Goal: Information Seeking & Learning: Learn about a topic

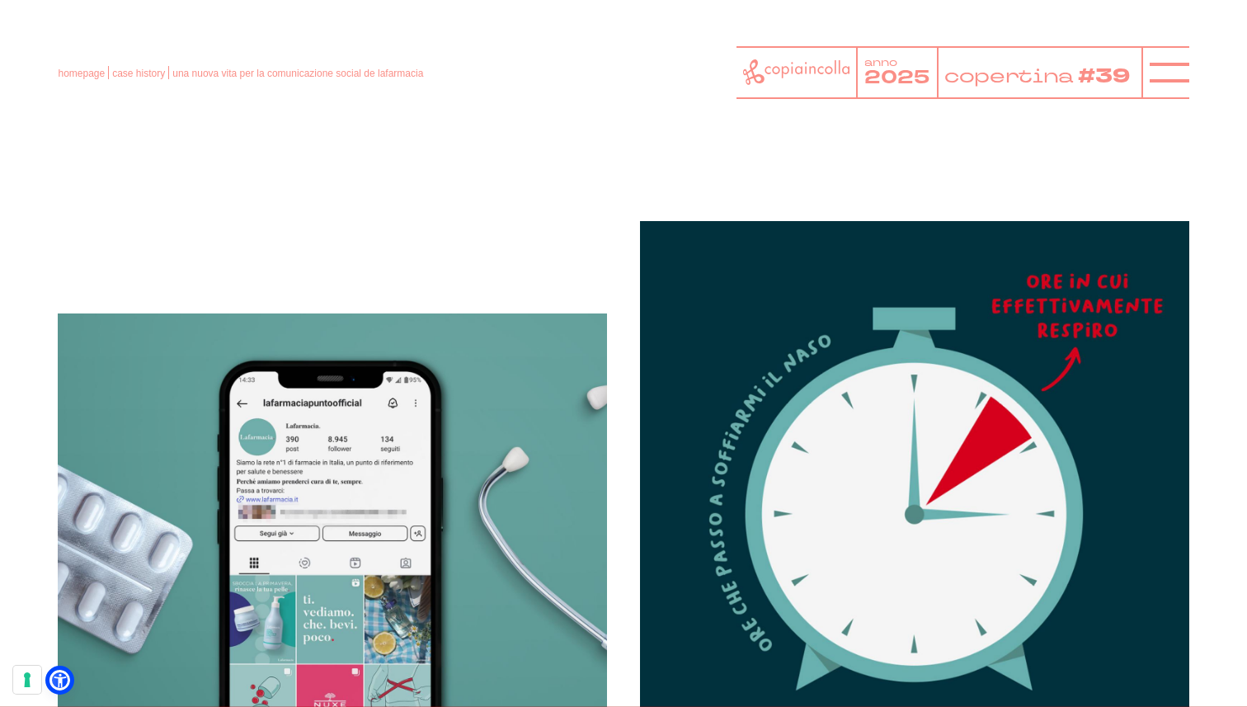
scroll to position [1553, 0]
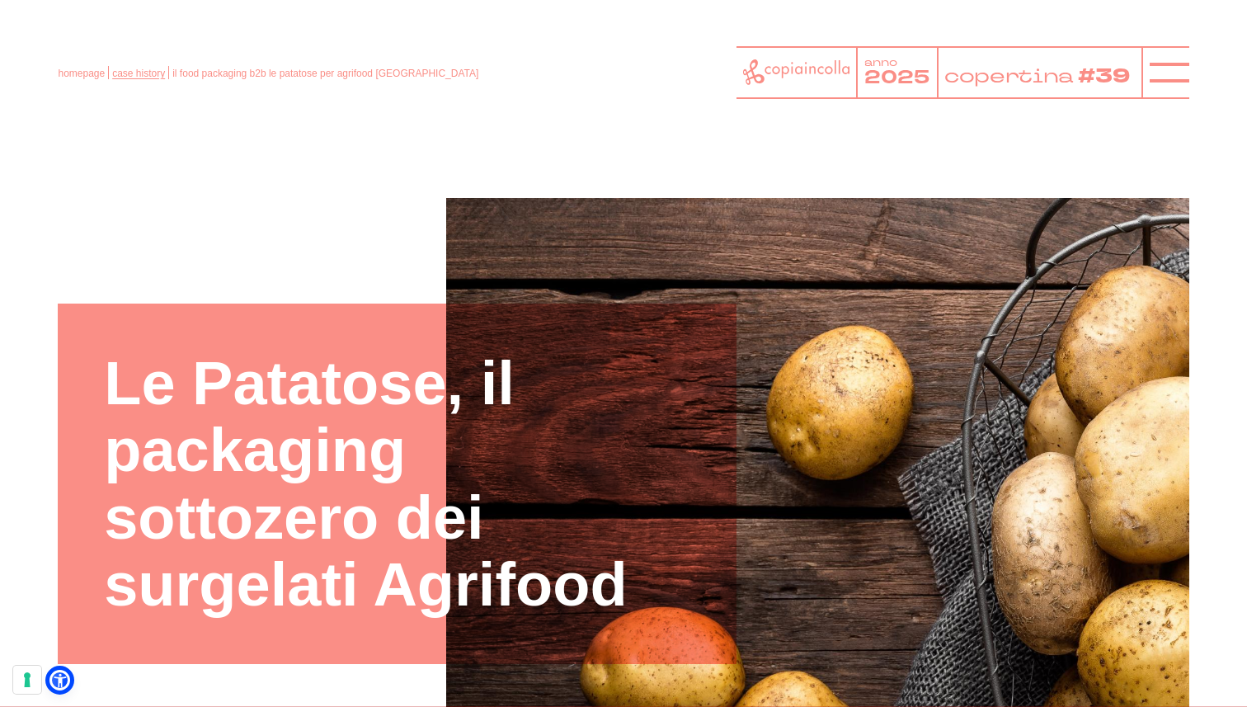
click at [128, 68] on link "case history" at bounding box center [138, 74] width 53 height 12
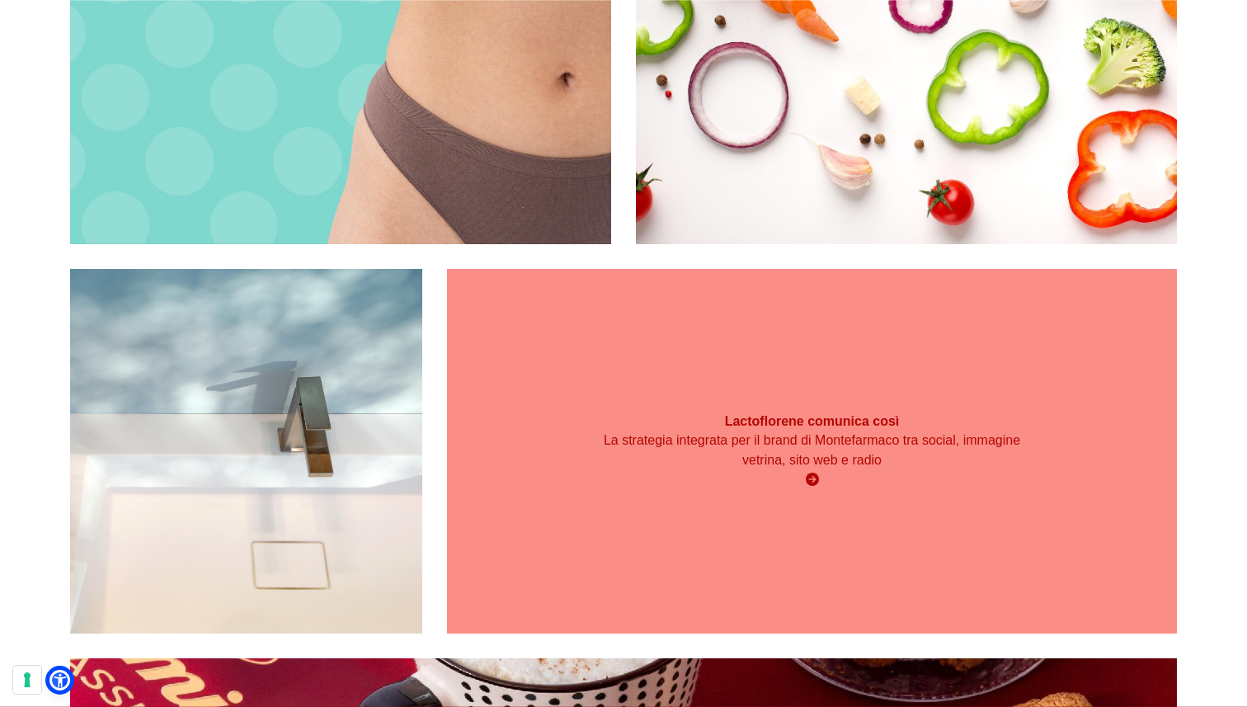
scroll to position [4869, 0]
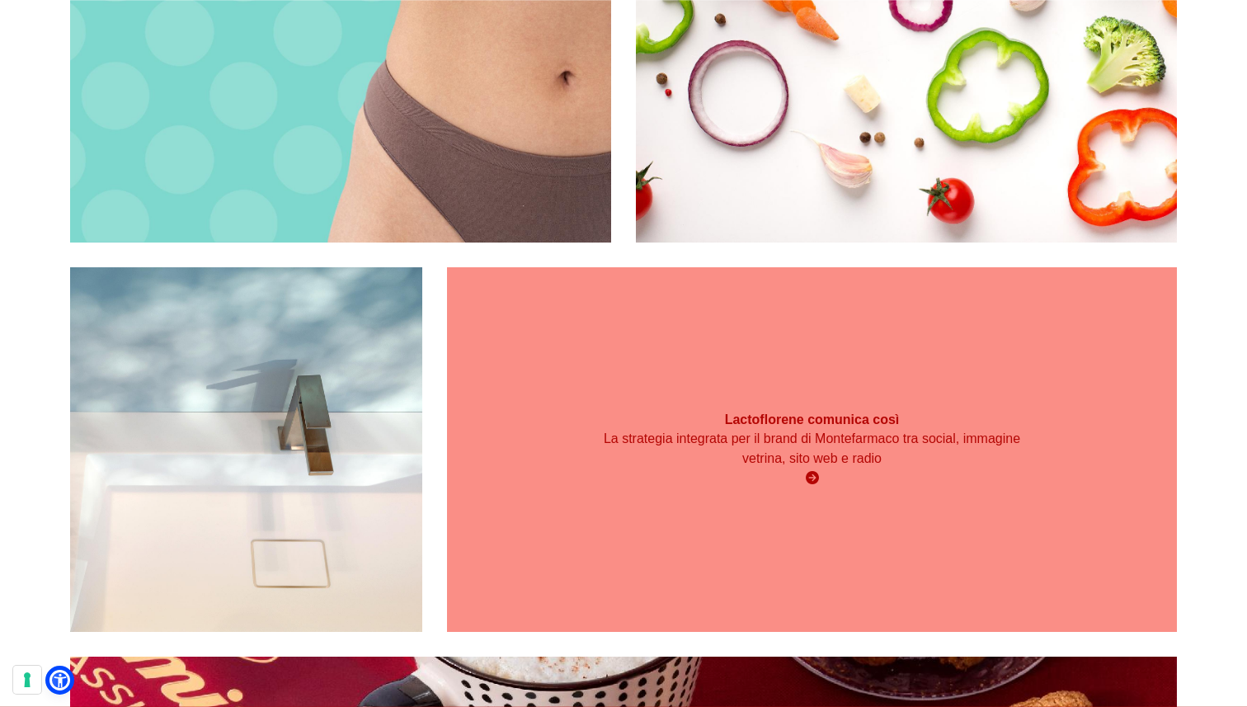
click at [671, 382] on div "Lactoflorene comunica così La strategia integrata per il brand di Montefarmaco …" at bounding box center [811, 449] width 729 height 365
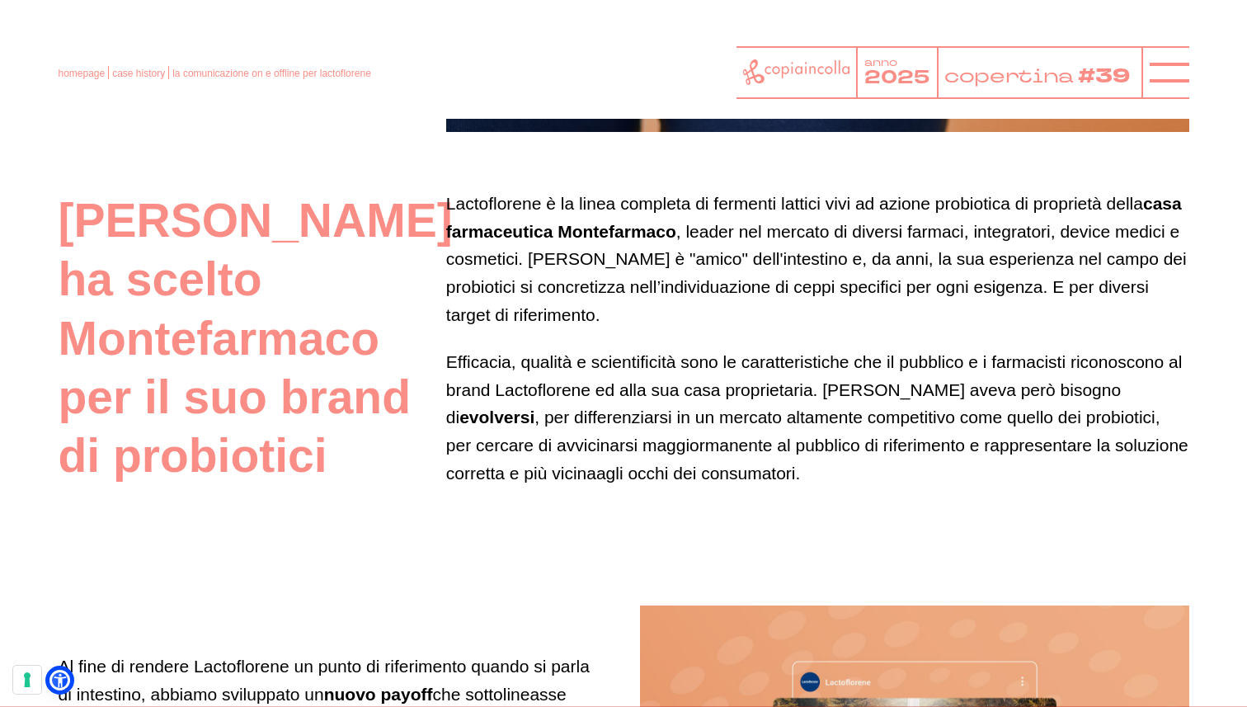
scroll to position [808, 0]
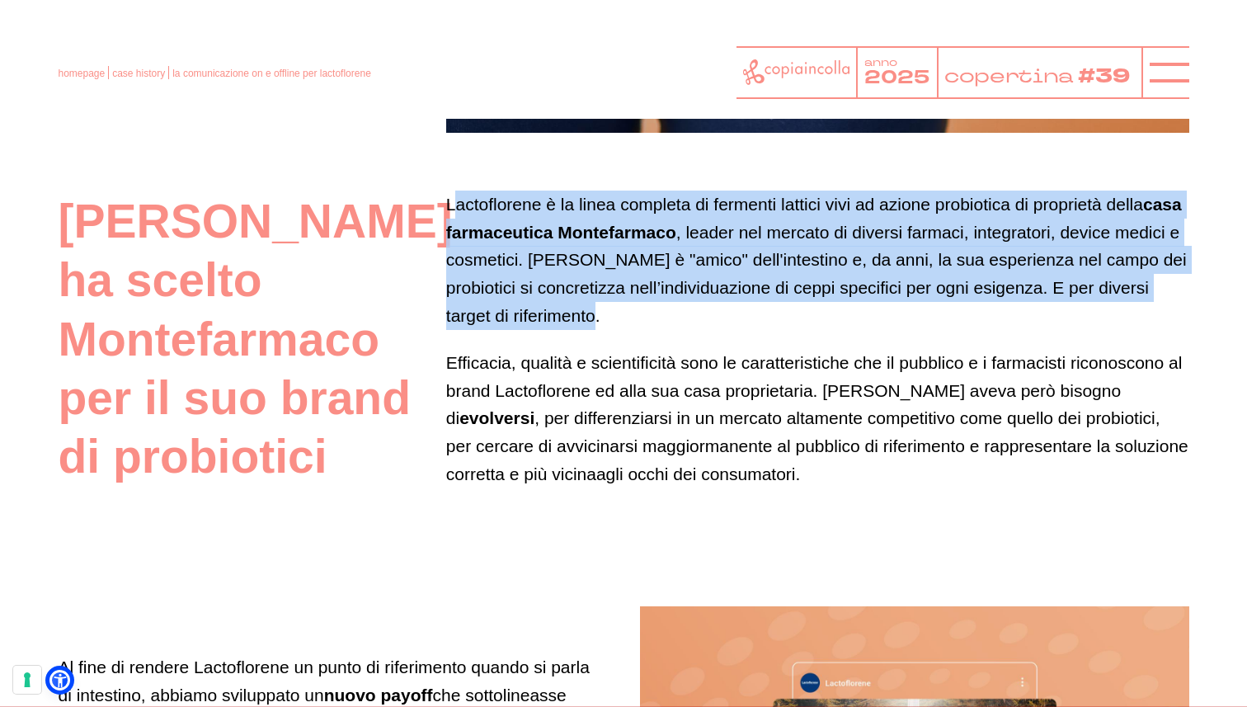
drag, startPoint x: 455, startPoint y: 208, endPoint x: 690, endPoint y: 310, distance: 256.4
click at [690, 310] on p "Lactoflorene è la linea completa di fermenti lattici vivi ad azione probiotica …" at bounding box center [817, 260] width 743 height 139
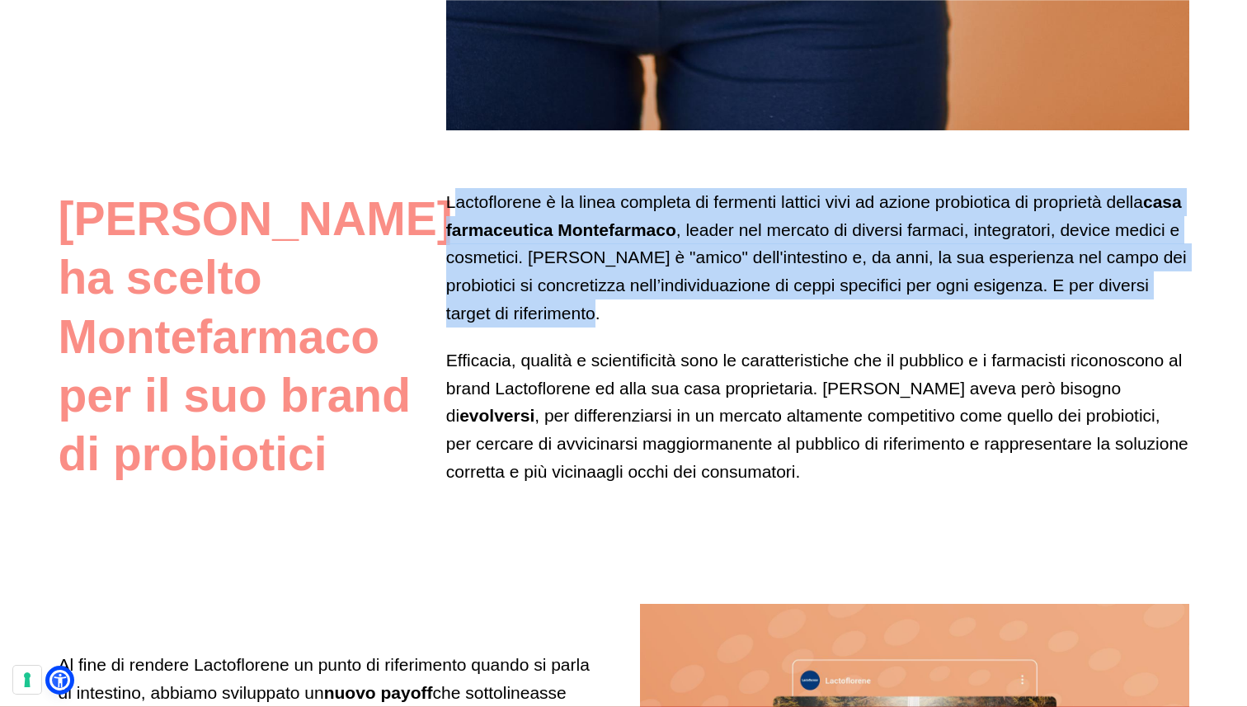
scroll to position [813, 0]
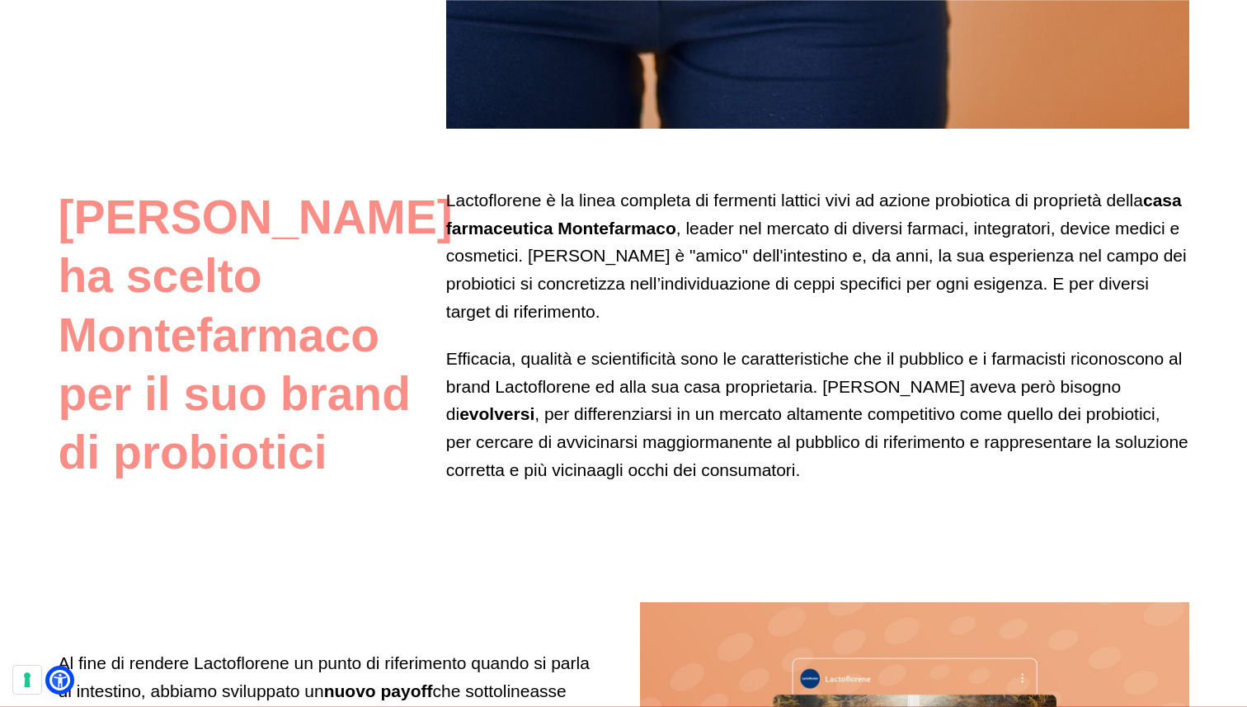
drag, startPoint x: 508, startPoint y: 290, endPoint x: 420, endPoint y: 206, distance: 121.9
click at [507, 290] on p "Lactoflorene è la linea completa di fermenti lattici vivi ad azione probiotica …" at bounding box center [817, 255] width 743 height 139
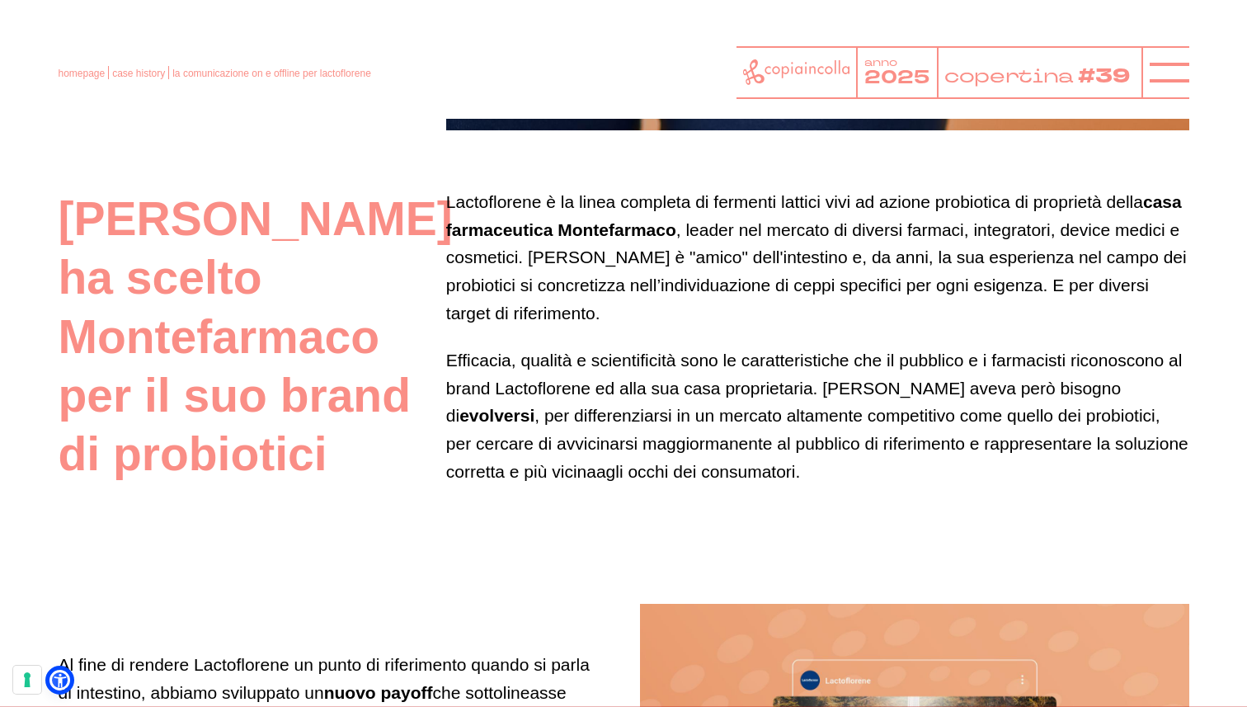
scroll to position [810, 0]
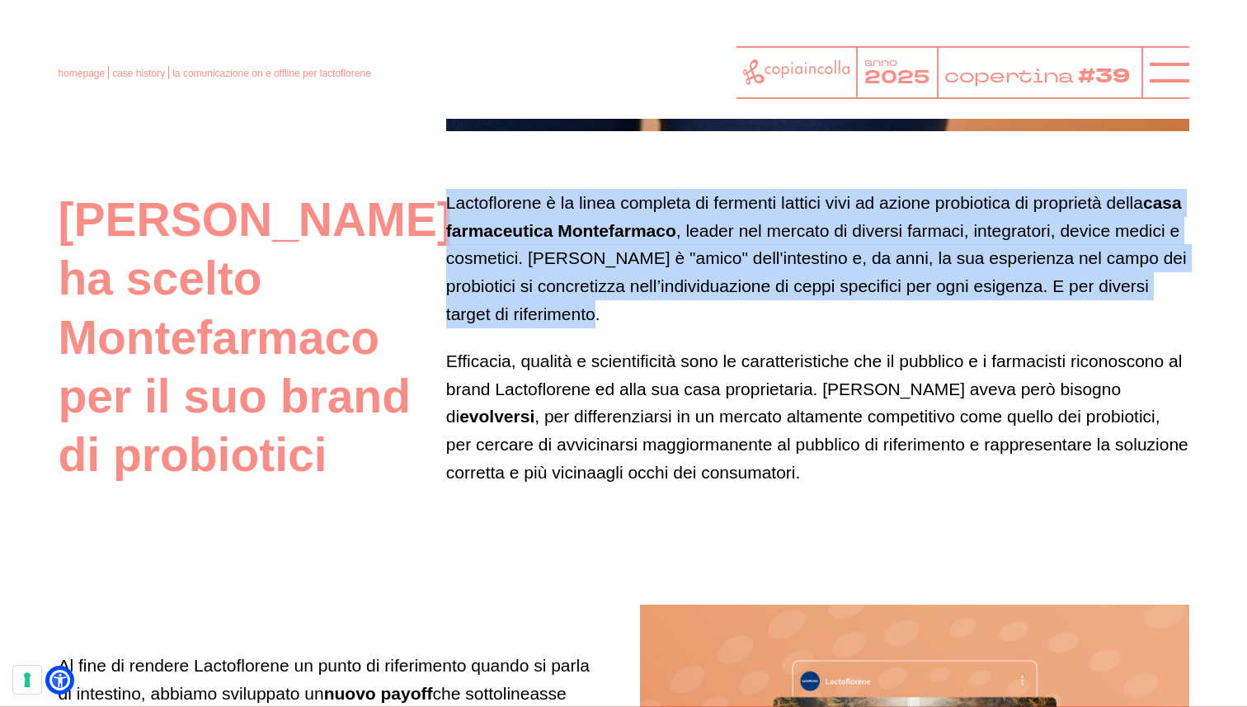
drag, startPoint x: 450, startPoint y: 203, endPoint x: 628, endPoint y: 309, distance: 207.5
click at [628, 309] on p "Lactoflorene è la linea completa di fermenti lattici vivi ad azione probiotica …" at bounding box center [817, 258] width 743 height 139
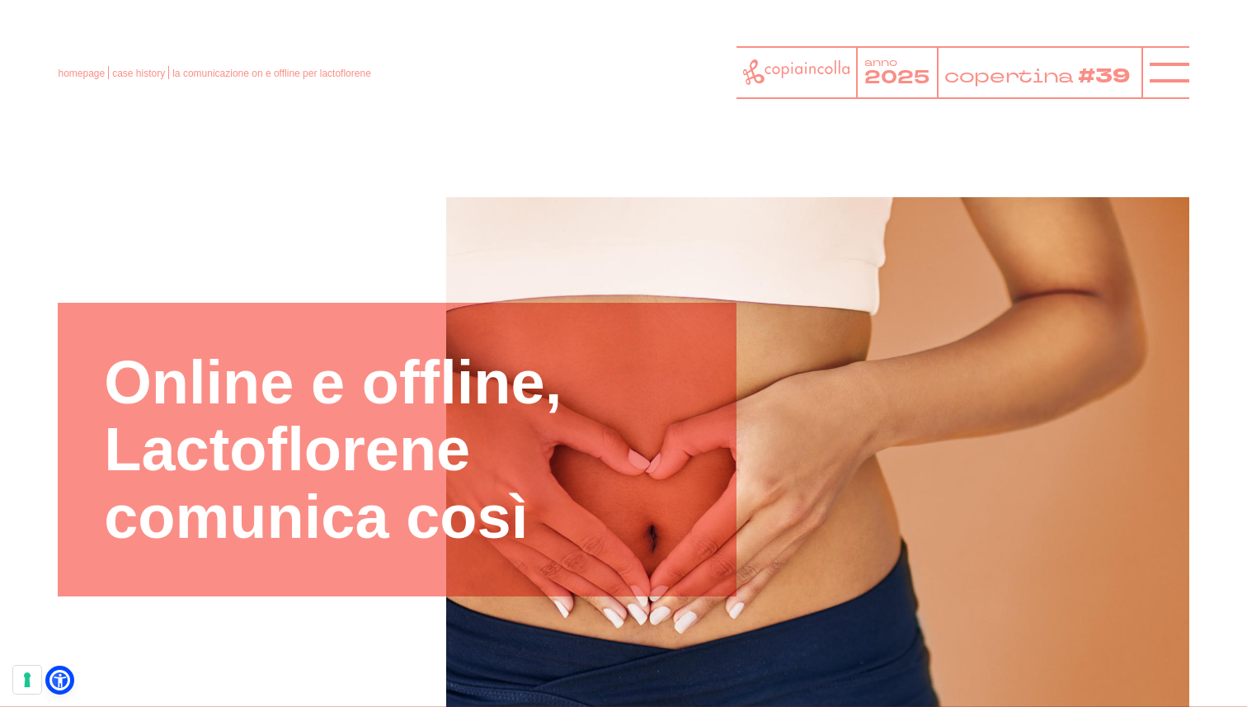
scroll to position [0, 0]
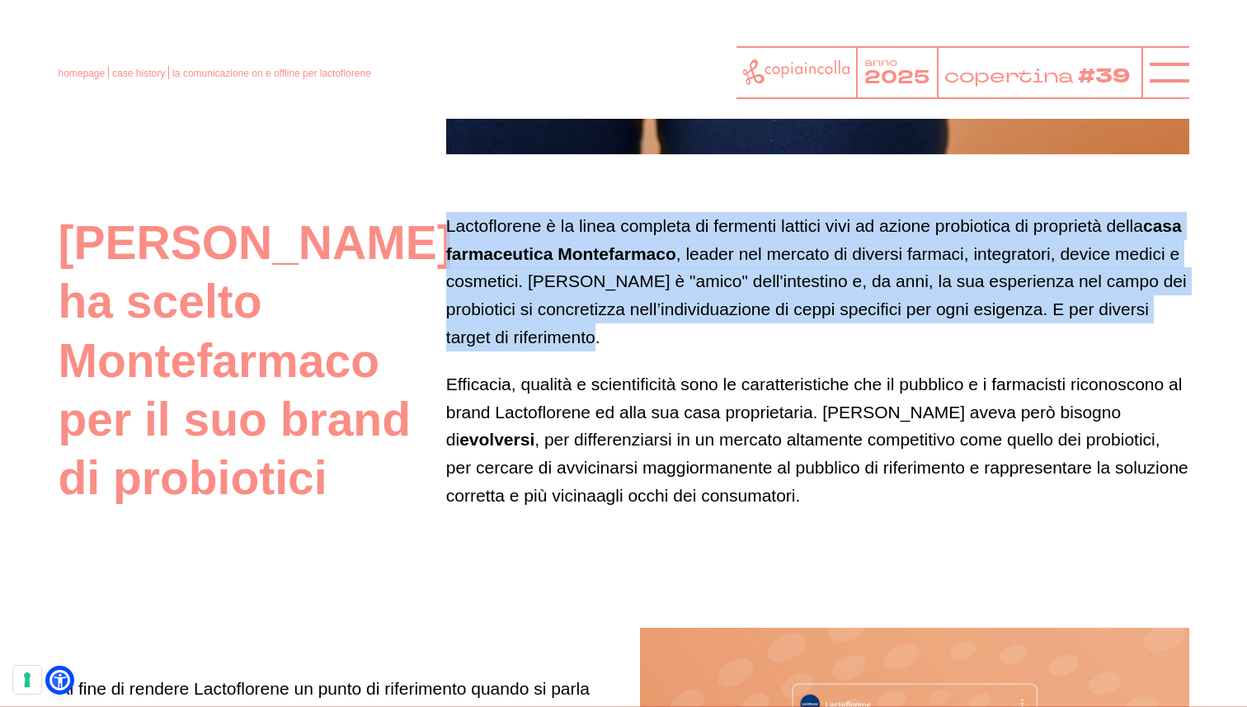
copy p "Lactoflorene è la linea completa di fermenti lattici vivi ad azione probiotica …"
